Goal: Task Accomplishment & Management: Use online tool/utility

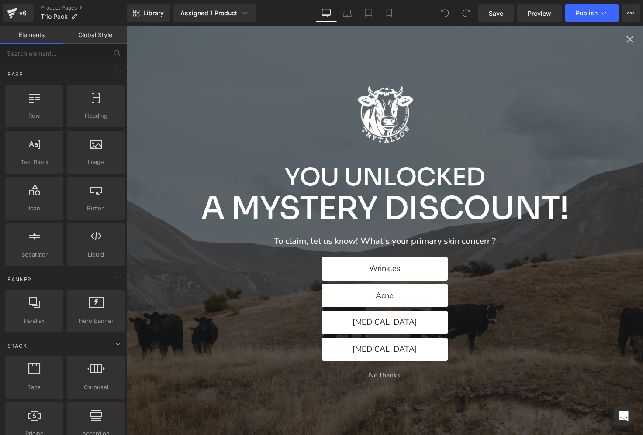
click at [631, 37] on icon "Close popup" at bounding box center [630, 39] width 12 height 12
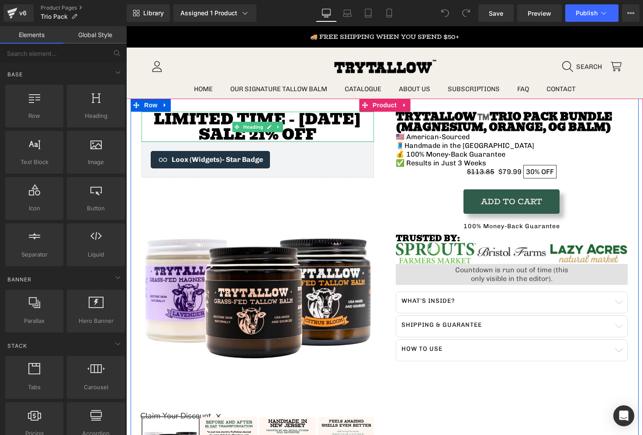
click at [297, 128] on h3 "Limited time - [DATE] sale 21% OFF" at bounding box center [257, 127] width 232 height 30
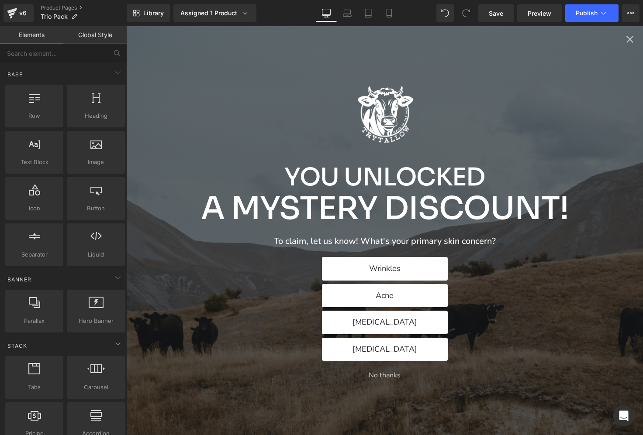
click at [628, 39] on icon "Close popup" at bounding box center [630, 39] width 12 height 12
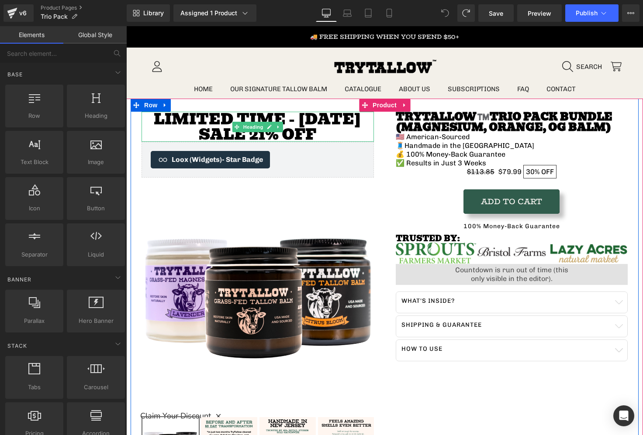
click at [281, 121] on h3 "Limited time - [DATE] sale 21% OFF" at bounding box center [257, 127] width 232 height 30
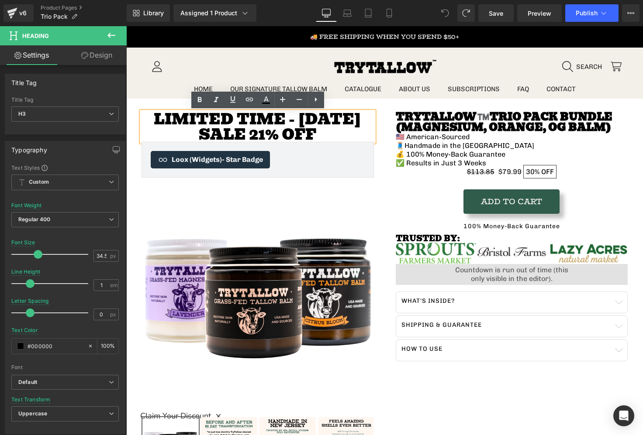
click at [311, 137] on h3 "Limited time - [DATE] sale 21% OFF" at bounding box center [257, 127] width 232 height 30
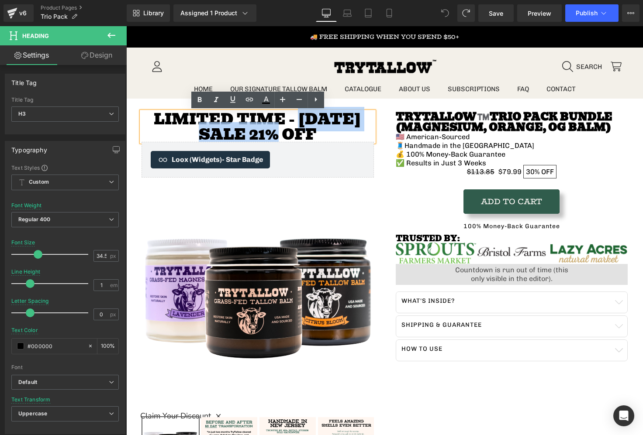
drag, startPoint x: 274, startPoint y: 118, endPoint x: 248, endPoint y: 132, distance: 30.1
click at [248, 132] on h3 "Limited time - [DATE] sale 21% OFF" at bounding box center [257, 127] width 232 height 30
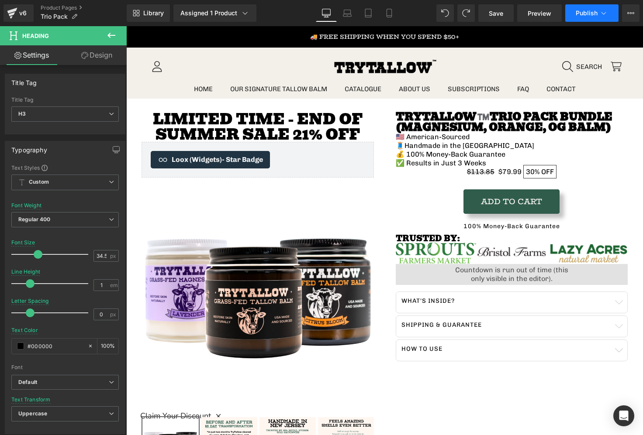
click at [570, 7] on button "Publish" at bounding box center [591, 12] width 53 height 17
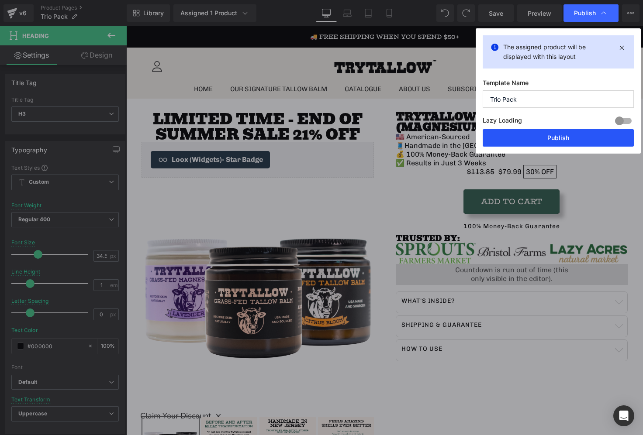
click at [571, 137] on button "Publish" at bounding box center [558, 137] width 151 height 17
